Goal: Information Seeking & Learning: Find specific fact

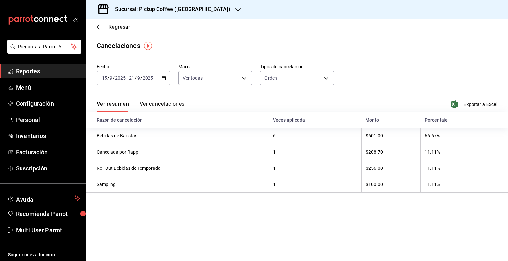
click at [235, 9] on icon "button" at bounding box center [237, 9] width 5 height 5
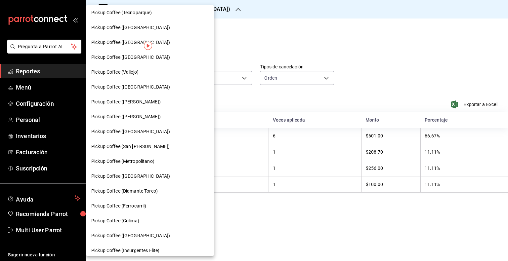
scroll to position [182, 0]
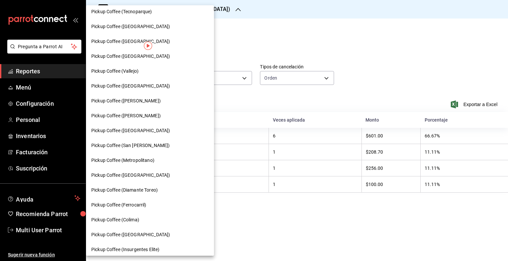
click at [152, 185] on div "Pickup Coffee (Diamante Toreo)" at bounding box center [150, 190] width 128 height 15
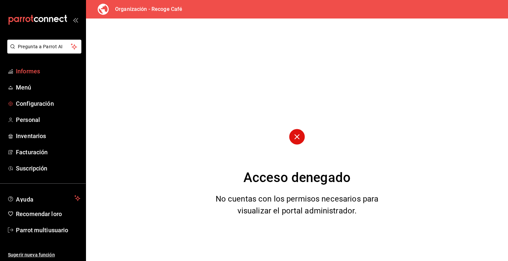
click at [21, 72] on font "Informes" at bounding box center [28, 71] width 24 height 7
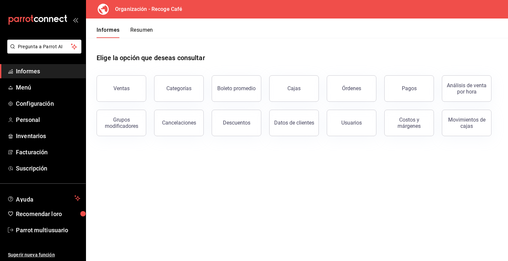
click at [39, 71] on font "Informes" at bounding box center [28, 71] width 24 height 7
click at [172, 5] on h3 "Organización - Recoge Café" at bounding box center [146, 9] width 72 height 8
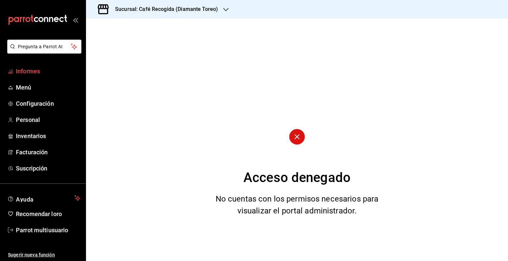
click at [37, 68] on font "Informes" at bounding box center [28, 71] width 24 height 7
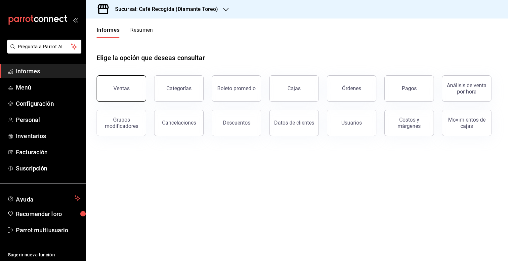
click at [116, 86] on font "Ventas" at bounding box center [121, 88] width 16 height 6
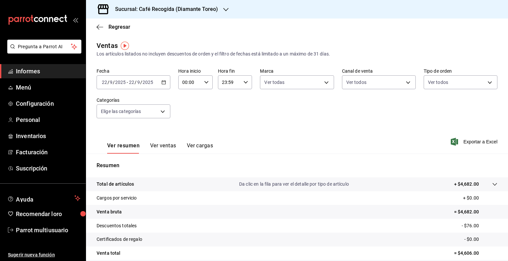
click at [164, 83] on \(Stroke\) "button" at bounding box center [164, 83] width 4 height 4
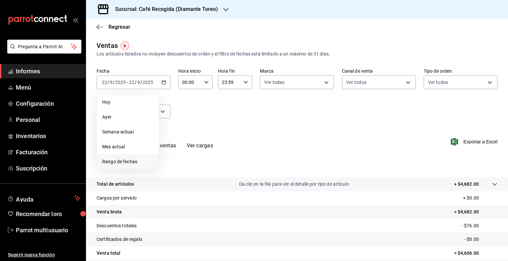
click at [133, 158] on li "Rango de fechas" at bounding box center [128, 161] width 62 height 15
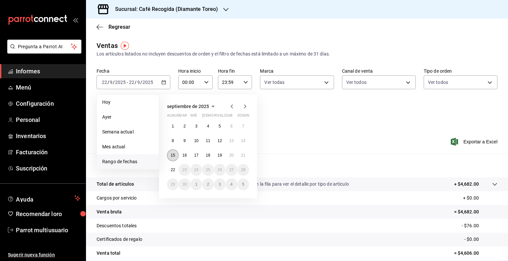
click at [174, 158] on button "15" at bounding box center [173, 155] width 12 height 12
click at [242, 155] on font "21" at bounding box center [243, 155] width 4 height 5
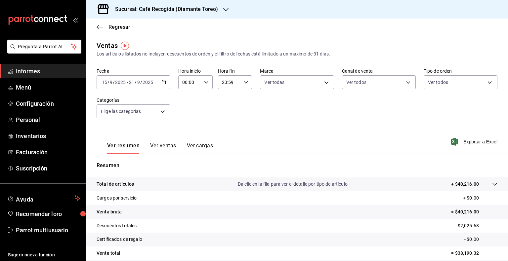
click at [227, 9] on icon "button" at bounding box center [225, 9] width 5 height 5
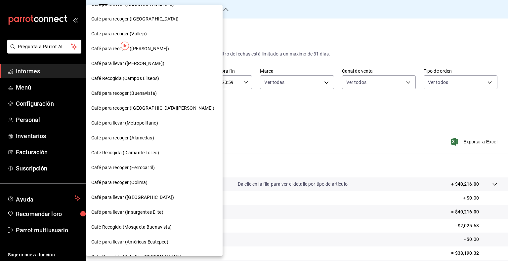
scroll to position [320, 0]
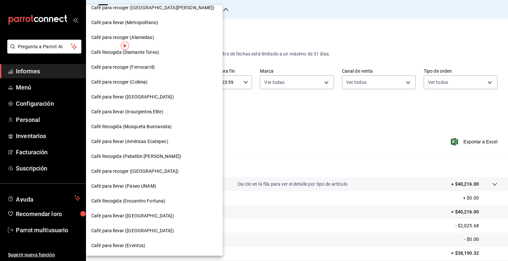
click at [167, 231] on div "Café para llevar (Monterrey)" at bounding box center [154, 230] width 126 height 7
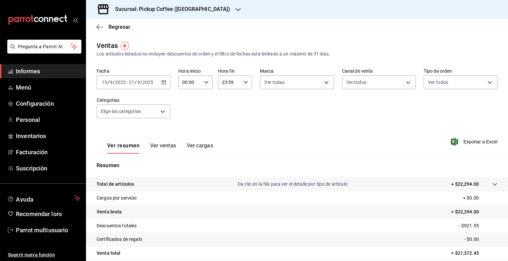
click at [235, 9] on icon "button" at bounding box center [237, 9] width 5 height 5
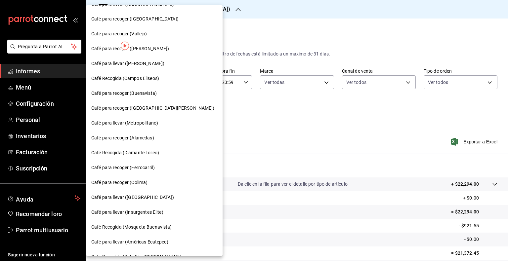
scroll to position [320, 0]
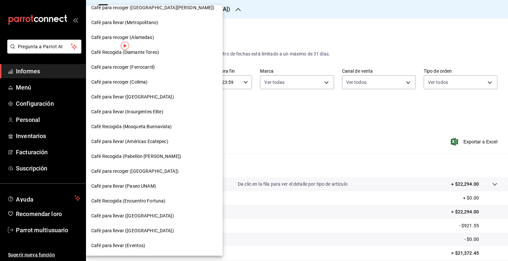
click at [138, 175] on div "Café para recoger (Palmas Norte)" at bounding box center [154, 171] width 137 height 15
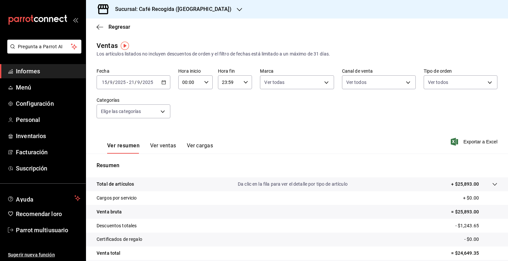
click at [163, 83] on icon "button" at bounding box center [163, 82] width 5 height 5
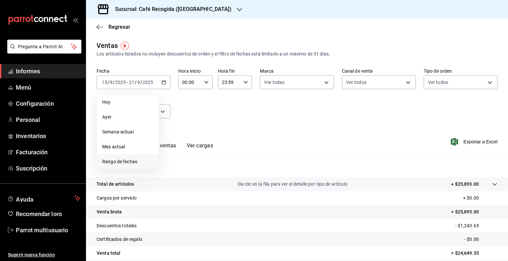
click at [115, 163] on font "Rango de fechas" at bounding box center [119, 161] width 35 height 5
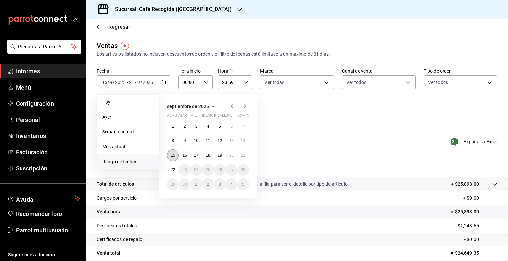
click at [174, 154] on font "15" at bounding box center [173, 155] width 4 height 5
click at [243, 156] on font "21" at bounding box center [243, 155] width 4 height 5
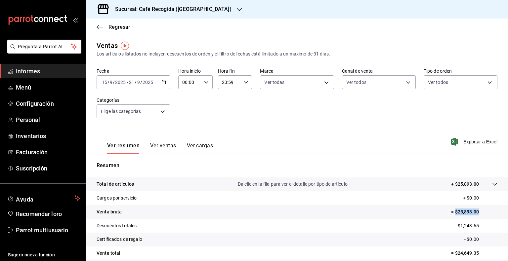
drag, startPoint x: 450, startPoint y: 212, endPoint x: 479, endPoint y: 214, distance: 29.5
click at [479, 214] on p "= $25,893.00" at bounding box center [474, 212] width 46 height 7
copy font "$25,893.00"
click at [237, 10] on icon "button" at bounding box center [239, 9] width 5 height 5
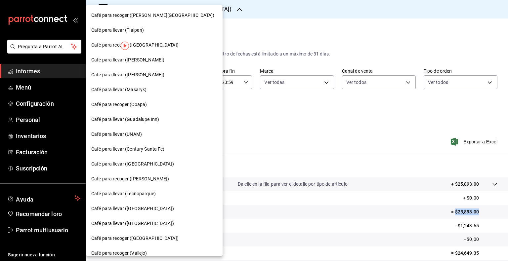
click at [156, 42] on div "Café para recoger (Santa Fe)" at bounding box center [154, 45] width 126 height 7
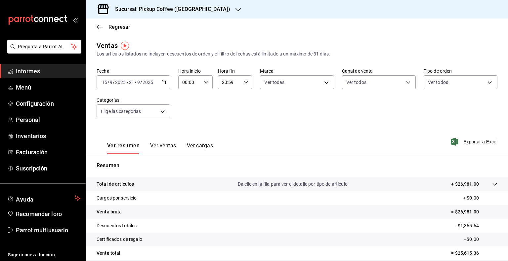
click at [163, 82] on icon "button" at bounding box center [163, 82] width 5 height 5
click at [250, 122] on div "Fecha 2025-09-15 15 / 9 / 2025 - 2025-09-21 21 / 9 / 2025 Hora inicio 00:00 Hor…" at bounding box center [297, 97] width 401 height 58
click at [451, 212] on font "= $26,981.00" at bounding box center [465, 211] width 28 height 5
drag, startPoint x: 448, startPoint y: 212, endPoint x: 475, endPoint y: 212, distance: 26.8
click at [475, 212] on p "= $26,981.00" at bounding box center [474, 212] width 46 height 7
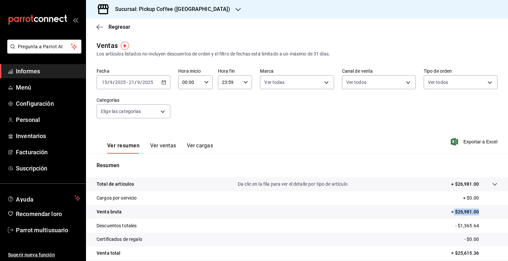
copy font "$26,981.00"
